Goal: Task Accomplishment & Management: Manage account settings

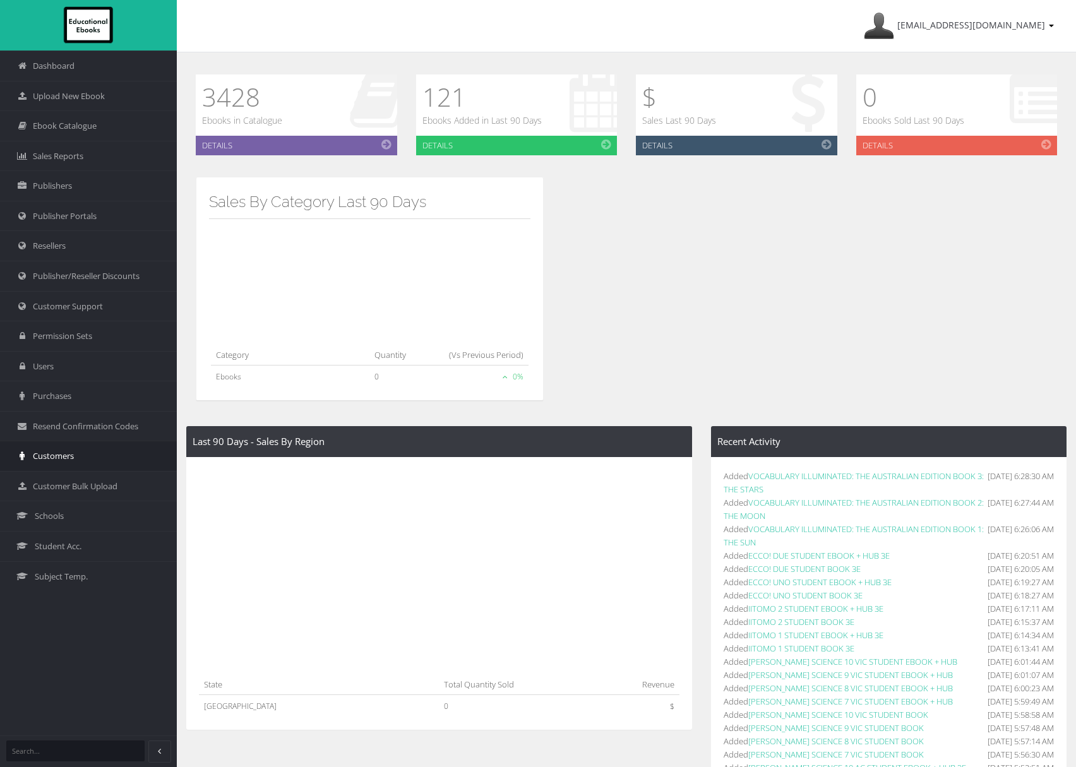
click at [67, 453] on span "Customers" at bounding box center [53, 456] width 41 height 12
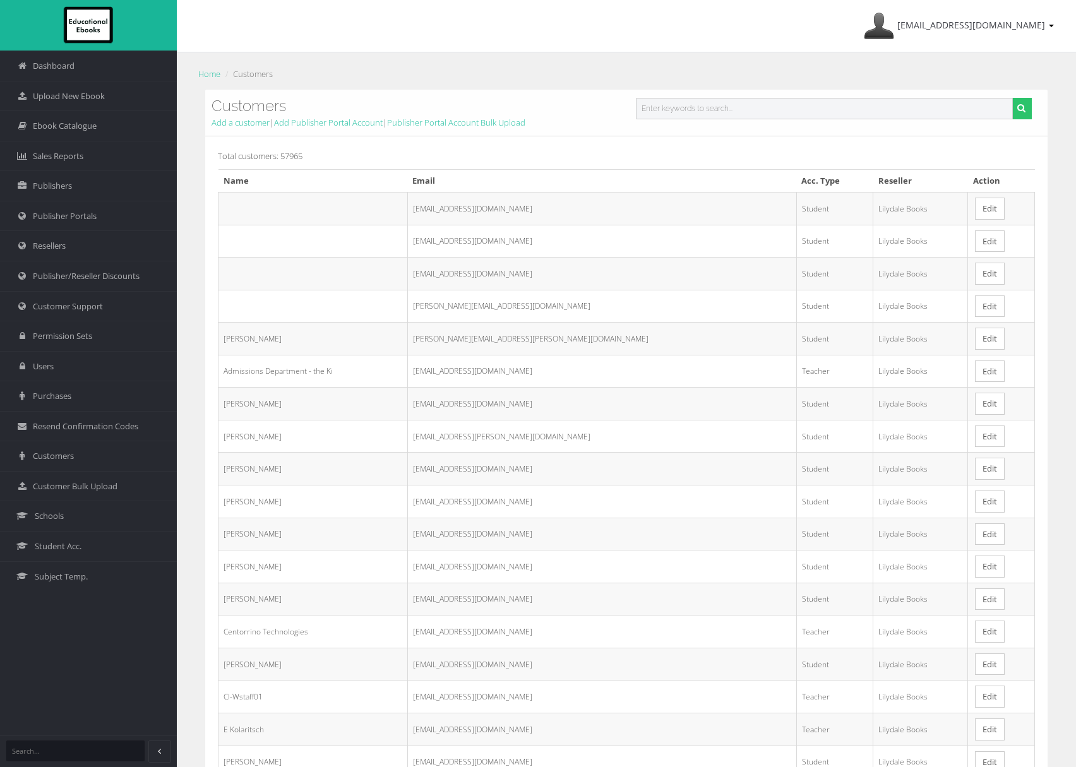
click at [712, 113] on input "text" at bounding box center [824, 108] width 377 height 21
paste input "lihar1@schools.vic.edu.au"
type input "lihar1@schools.vic.edu.au"
click at [1012, 98] on button "submit" at bounding box center [1022, 108] width 20 height 21
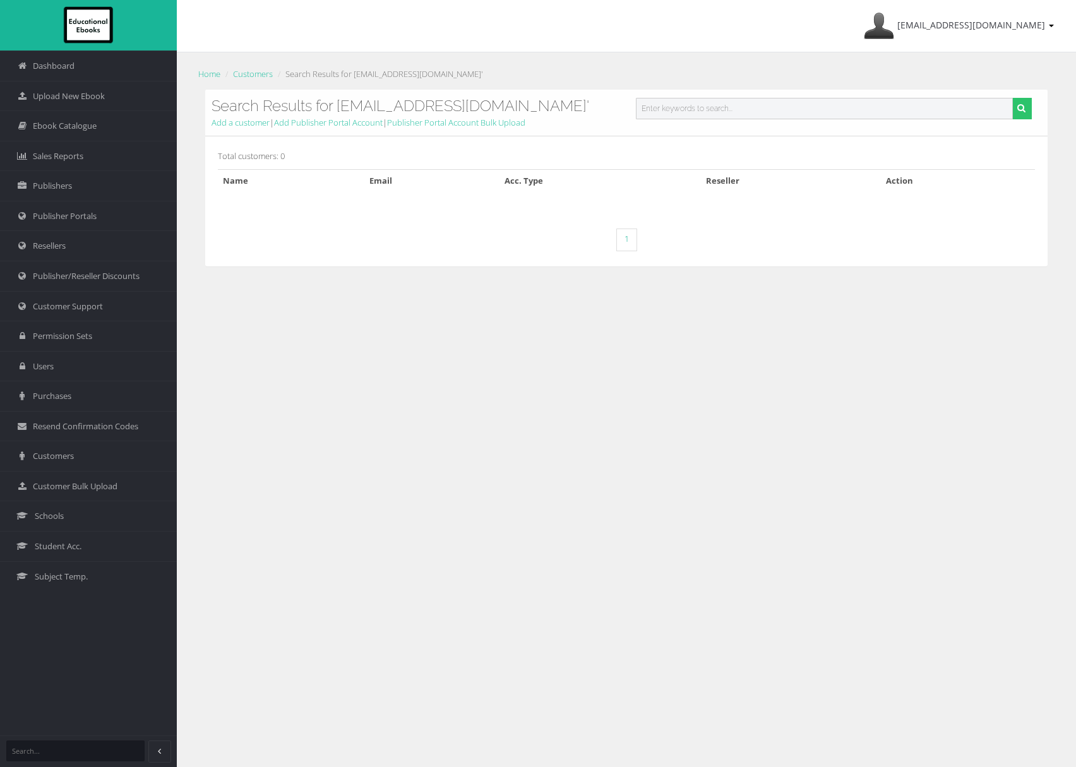
click at [718, 109] on input "text" at bounding box center [824, 108] width 377 height 21
paste input "mikas@schools.vic.edu.au"
type input "mikas@schools.vic.edu.au"
click at [1012, 98] on button "submit" at bounding box center [1022, 108] width 20 height 21
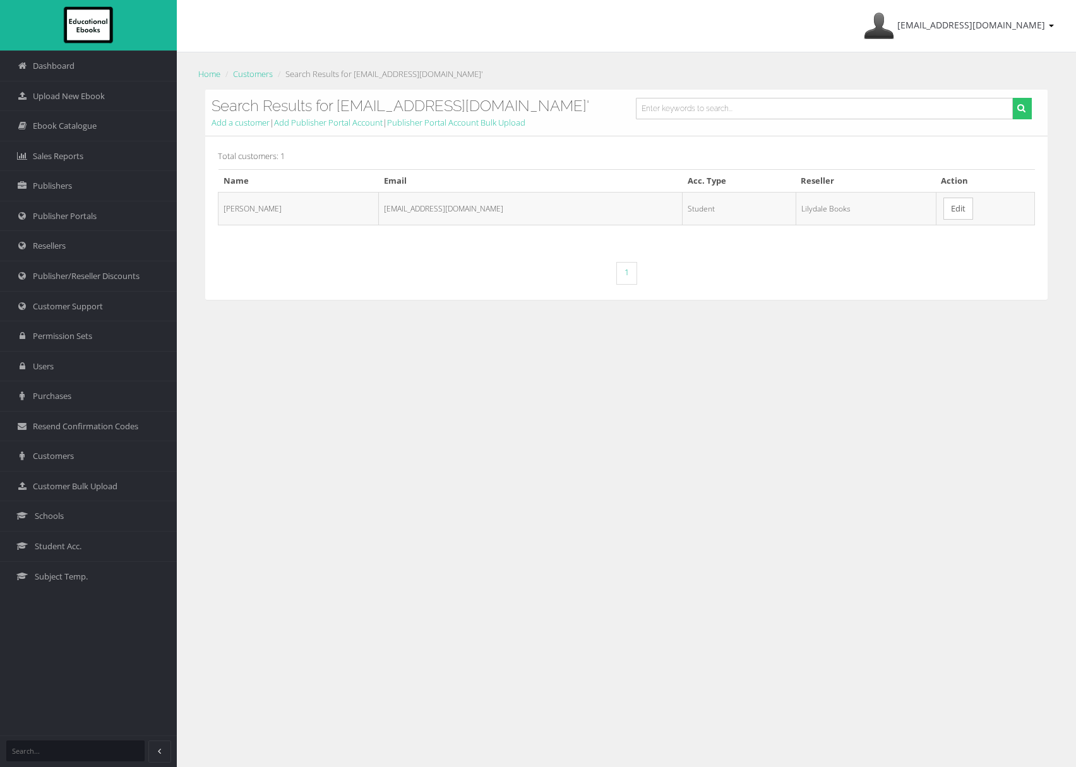
click at [944, 213] on link "Edit" at bounding box center [959, 209] width 30 height 22
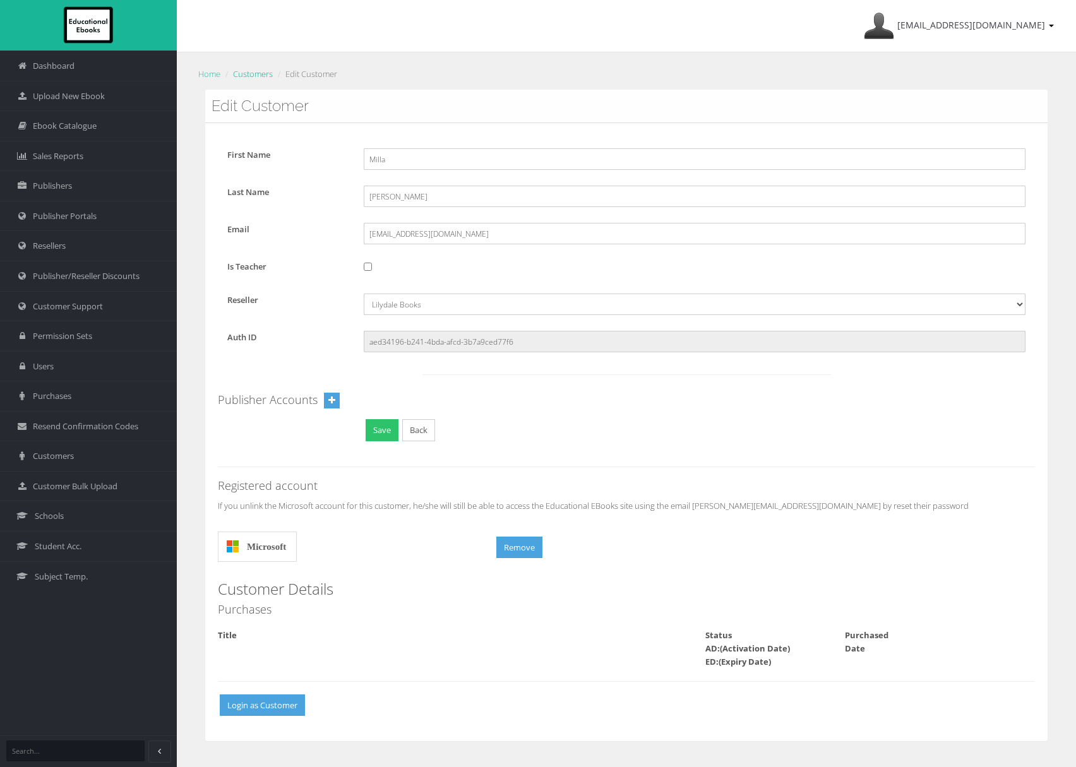
click at [255, 75] on link "Customers" at bounding box center [253, 73] width 40 height 11
click at [385, 195] on input "Kaszubski" at bounding box center [695, 196] width 662 height 21
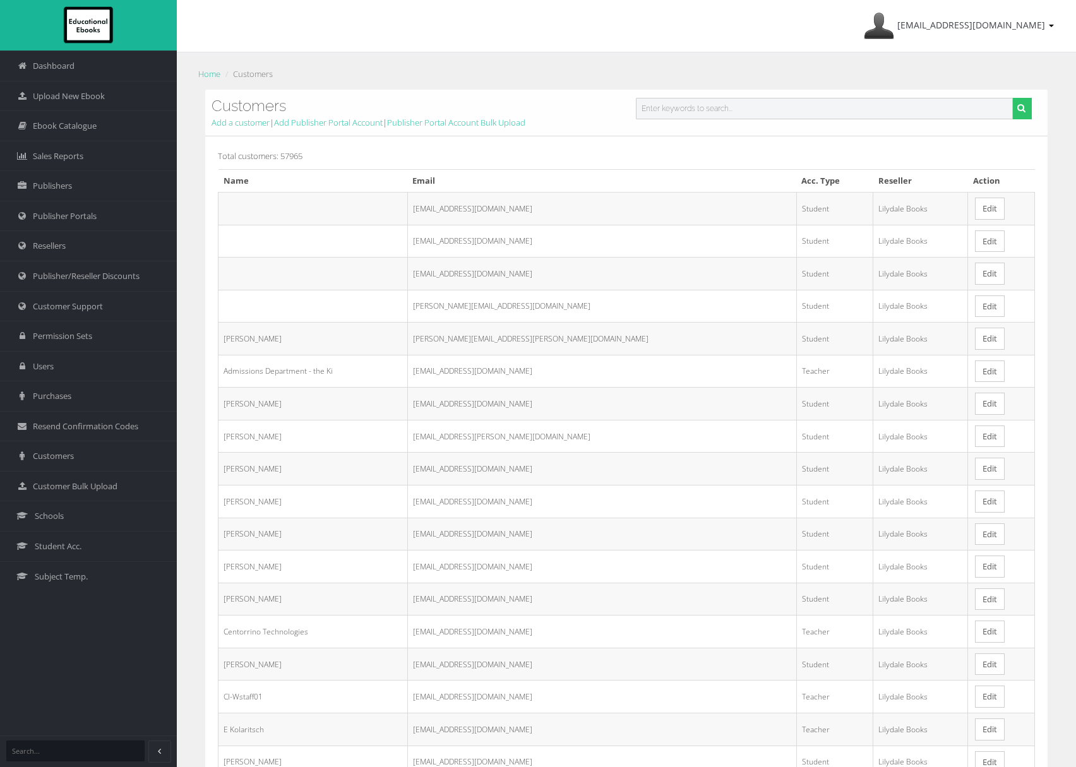
click at [646, 110] on input "text" at bounding box center [824, 108] width 377 height 21
paste input "LXMID@schools.vic.edu.au"
type input "LXMID@schools.vic.edu.au"
click at [1012, 98] on button "submit" at bounding box center [1022, 108] width 20 height 21
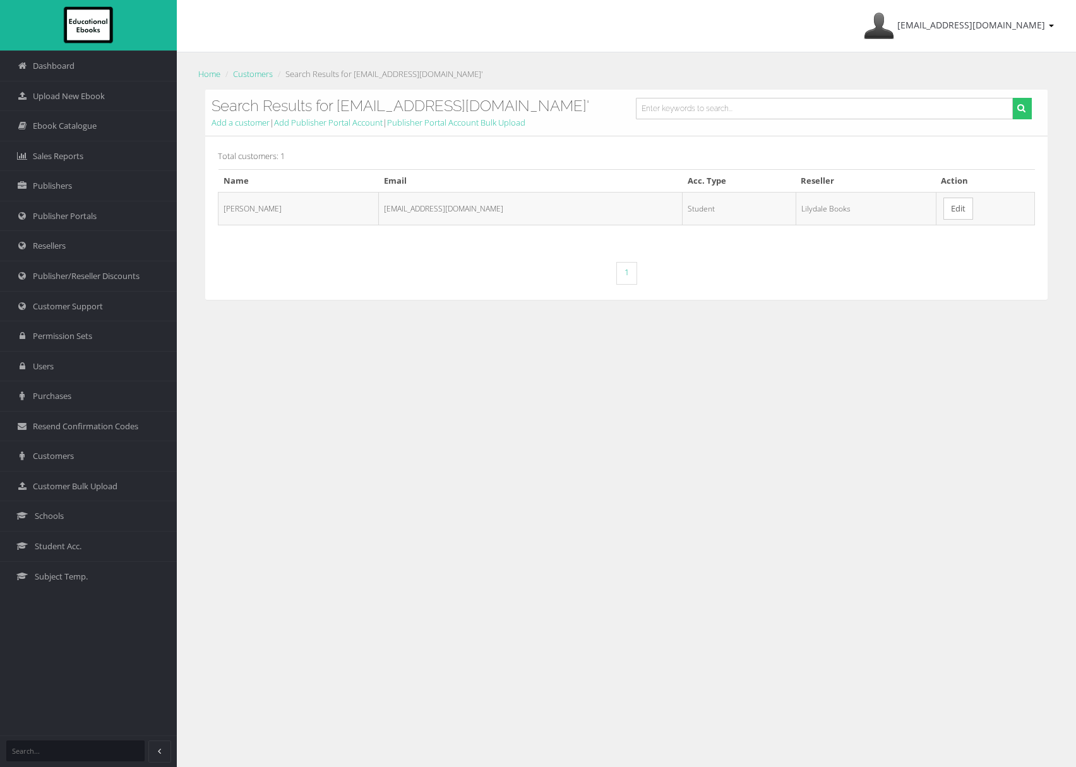
drag, startPoint x: 942, startPoint y: 217, endPoint x: 929, endPoint y: 220, distance: 12.9
click at [944, 217] on link "Edit" at bounding box center [959, 209] width 30 height 22
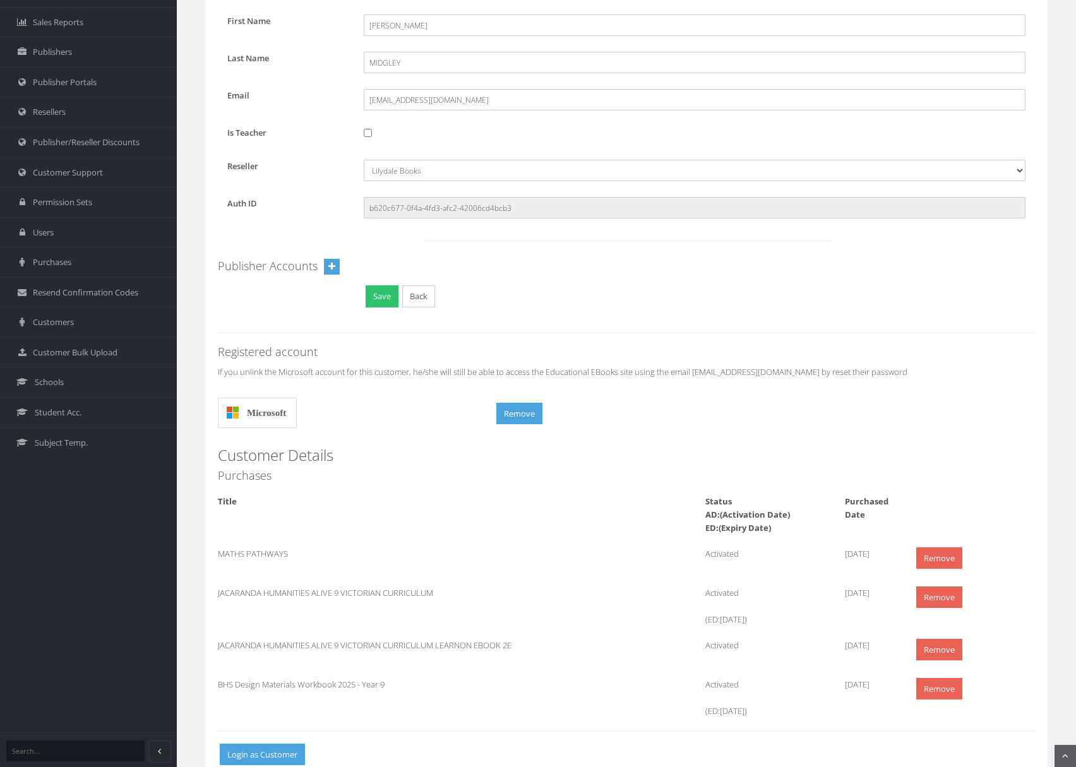
scroll to position [119, 0]
